Goal: Task Accomplishment & Management: Use online tool/utility

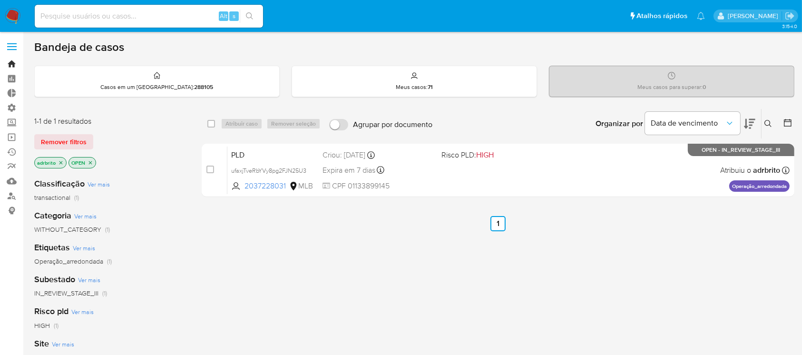
click at [7, 63] on link "Bandeja" at bounding box center [56, 64] width 113 height 15
click at [61, 162] on icon "close-filter" at bounding box center [60, 162] width 3 height 3
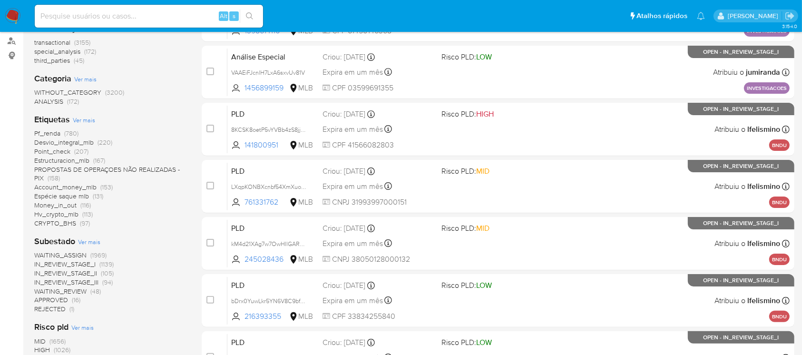
scroll to position [196, 0]
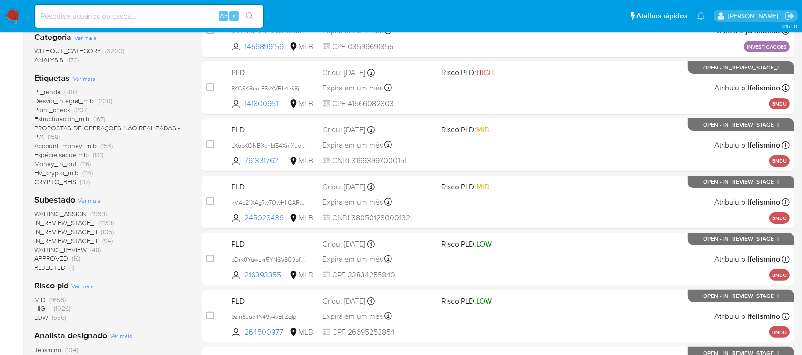
click at [49, 214] on span "WAITING_ASSIGN" at bounding box center [60, 214] width 52 height 10
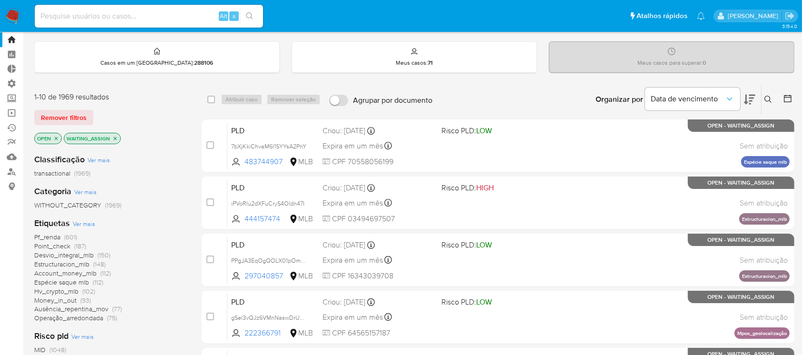
scroll to position [21, 0]
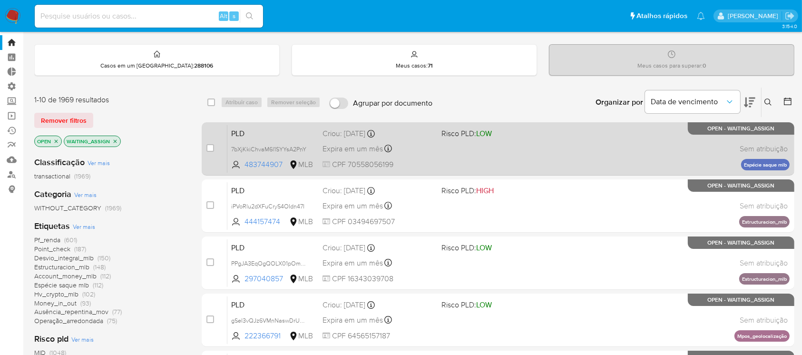
click at [462, 154] on div "PLD 7bXjKkiChvaM6l1SYYsA2PnY 483744907 MLB Risco PLD: LOW Criou: 12/08/2025 Cri…" at bounding box center [508, 149] width 562 height 48
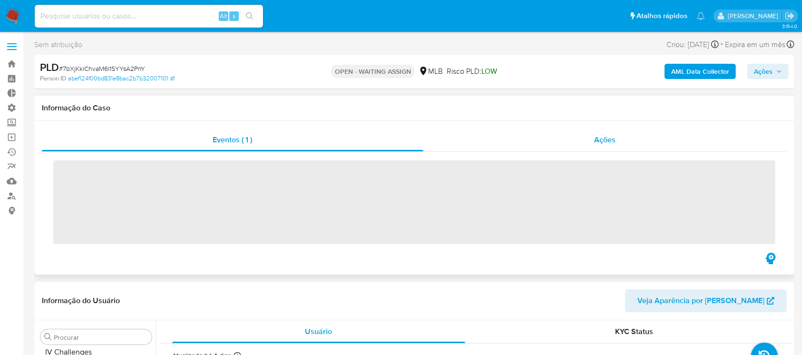
scroll to position [425, 0]
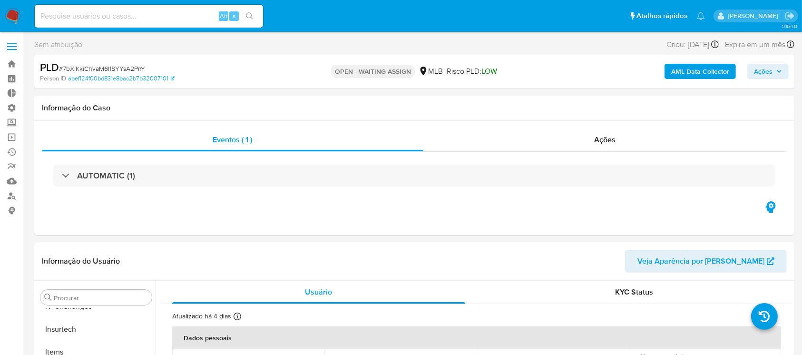
select select "10"
